Goal: Information Seeking & Learning: Learn about a topic

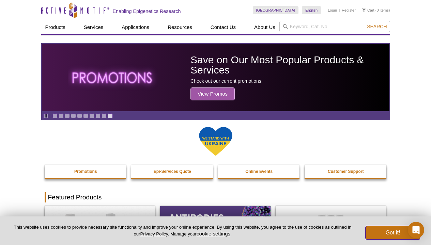
click at [393, 233] on button "Got it!" at bounding box center [393, 233] width 55 height 14
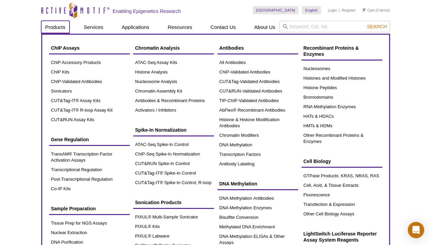
click at [55, 27] on link "Products" at bounding box center [55, 27] width 28 height 13
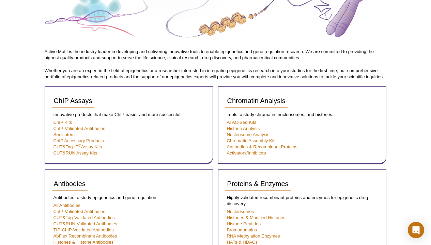
scroll to position [191, 0]
